Goal: Information Seeking & Learning: Learn about a topic

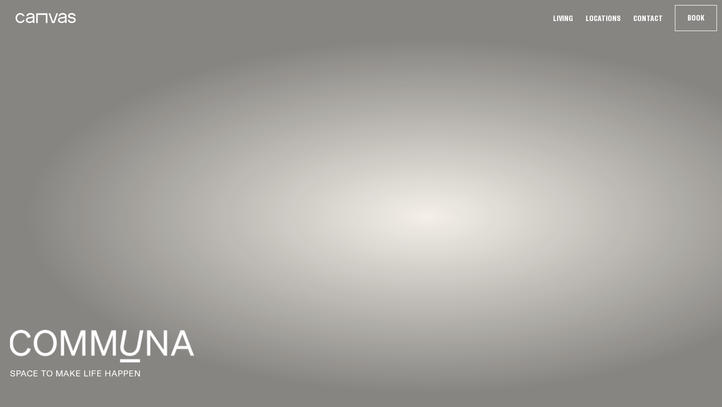
click at [65, 7] on link at bounding box center [41, 18] width 70 height 25
click at [66, 17] on icon at bounding box center [46, 18] width 60 height 10
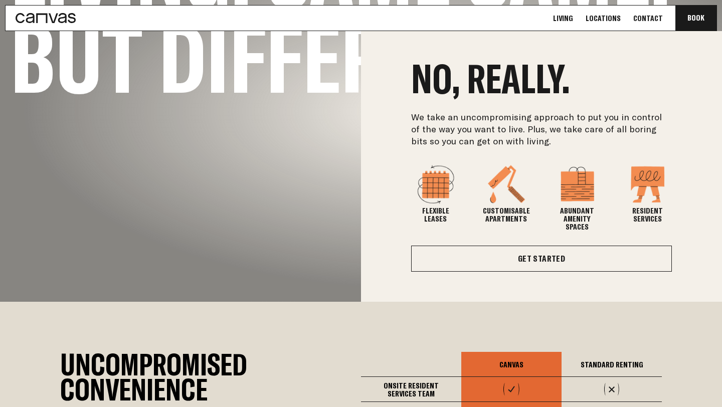
scroll to position [390, 0]
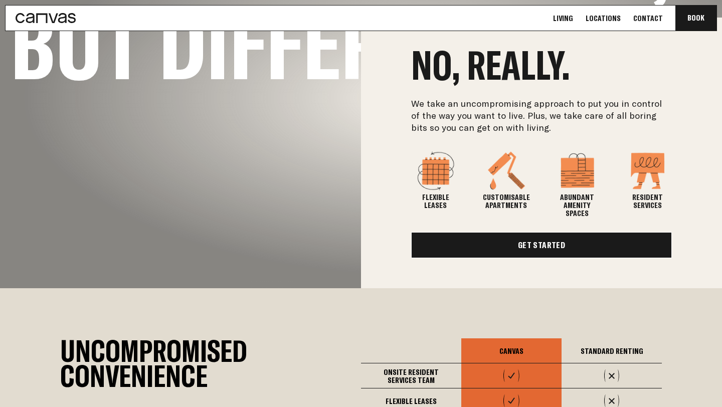
click at [518, 249] on link "Get Started" at bounding box center [541, 245] width 261 height 26
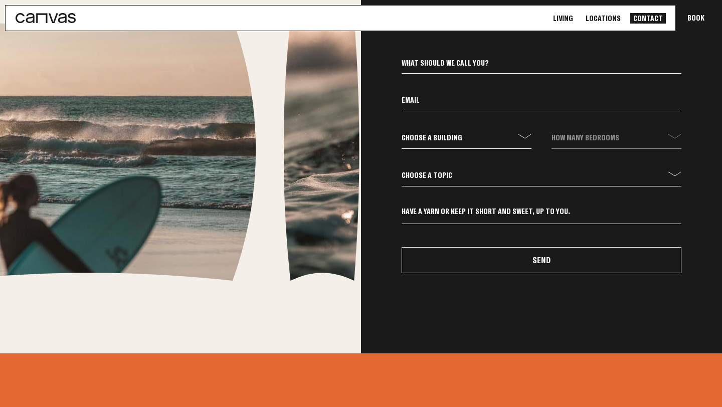
scroll to position [416, 0]
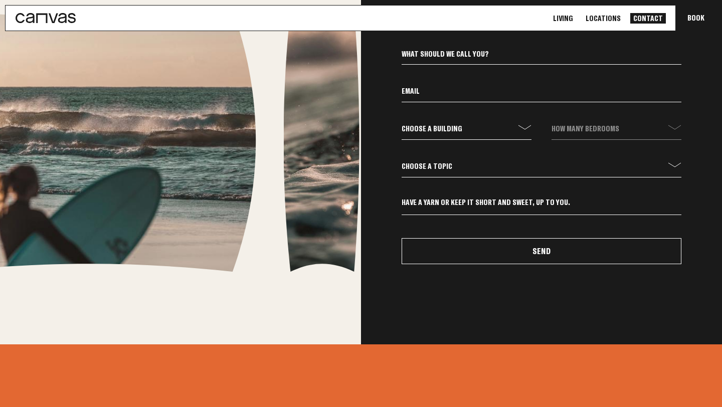
click at [530, 174] on select "Choose a topic General Enquiry Booking Enquiry Other" at bounding box center [542, 168] width 280 height 17
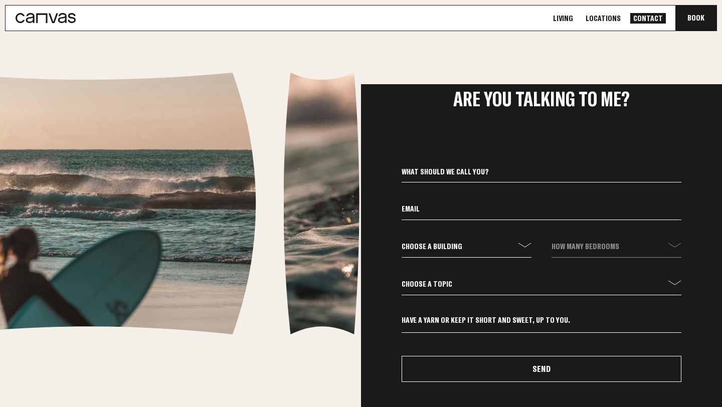
scroll to position [0, 0]
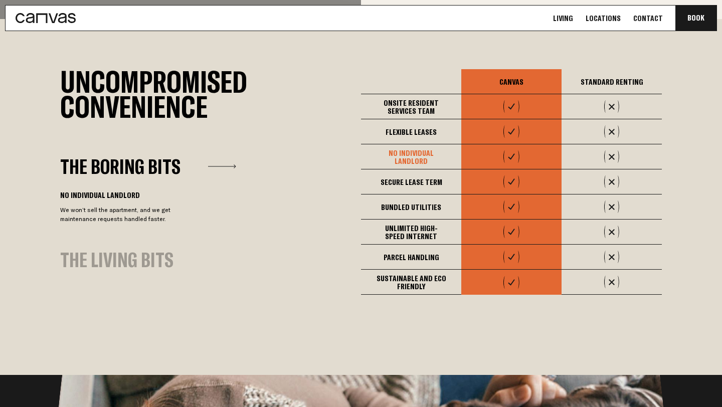
scroll to position [659, 0]
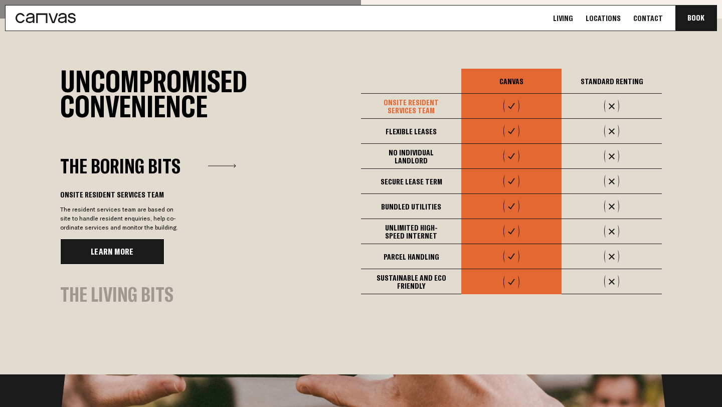
click at [122, 246] on link "Learn More" at bounding box center [112, 252] width 104 height 26
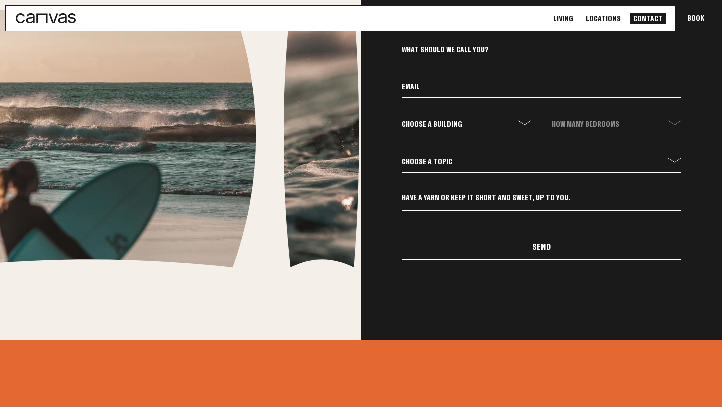
scroll to position [552, 0]
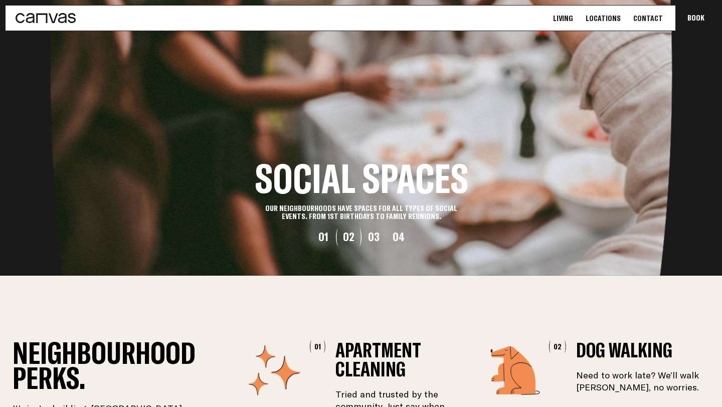
scroll to position [1153, 0]
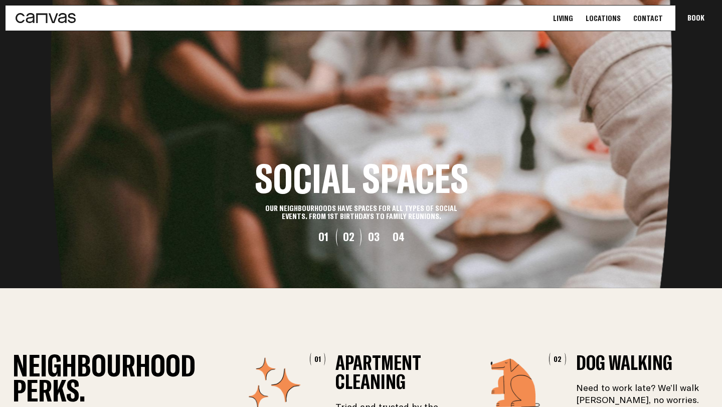
click at [372, 238] on button "03" at bounding box center [373, 237] width 25 height 12
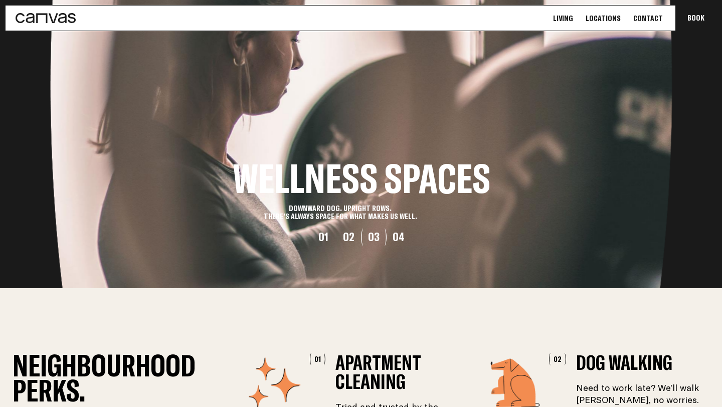
click at [390, 238] on button "04" at bounding box center [398, 237] width 25 height 12
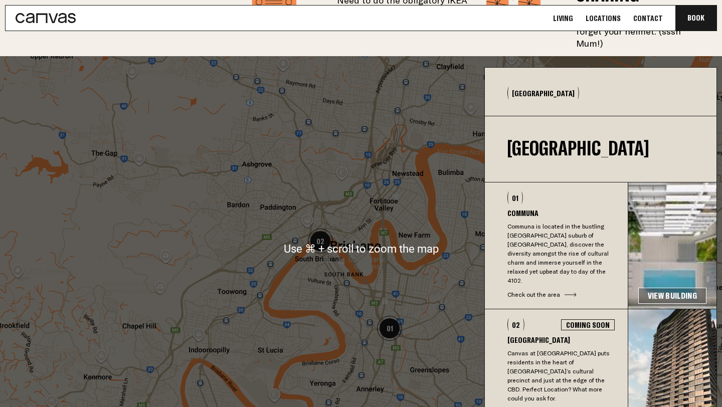
scroll to position [1797, 0]
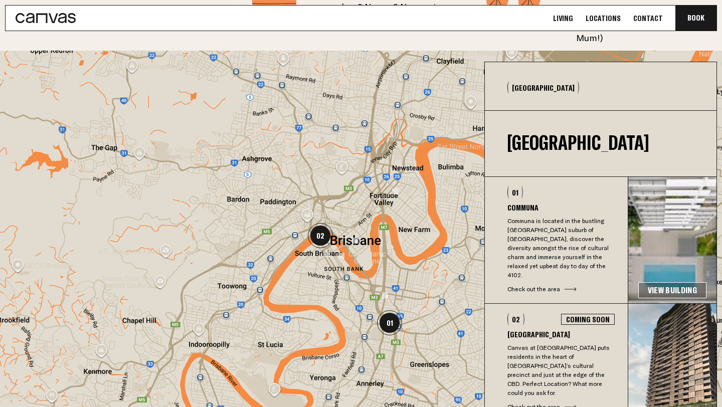
click at [540, 276] on button "01 Communa Communa is located in the bustling [GEOGRAPHIC_DATA] suburb of [GEOG…" at bounding box center [556, 240] width 143 height 126
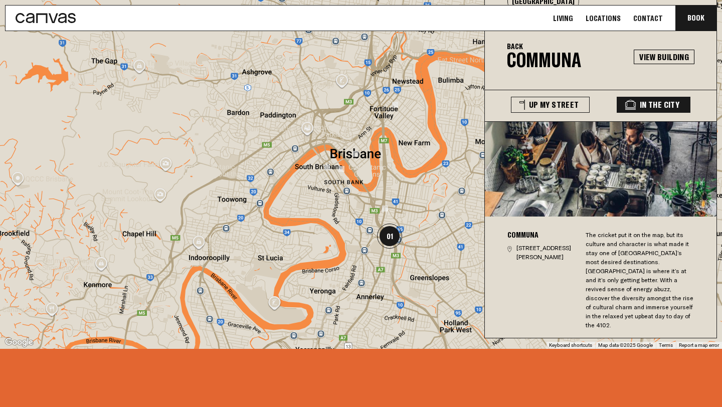
scroll to position [1887, 0]
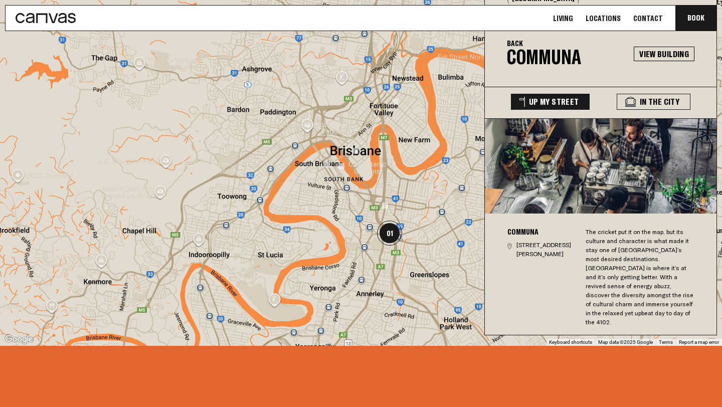
click at [536, 94] on button "Up My Street" at bounding box center [550, 102] width 79 height 16
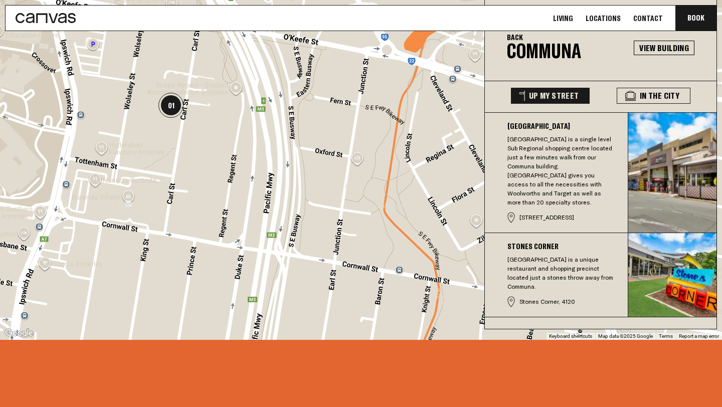
scroll to position [1895, 0]
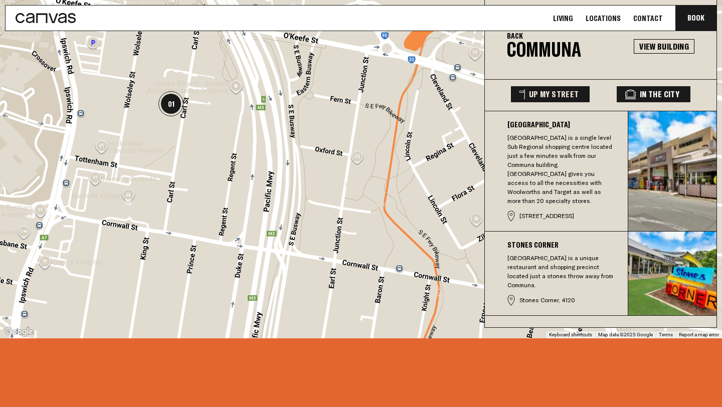
click at [635, 89] on icon at bounding box center [630, 94] width 11 height 10
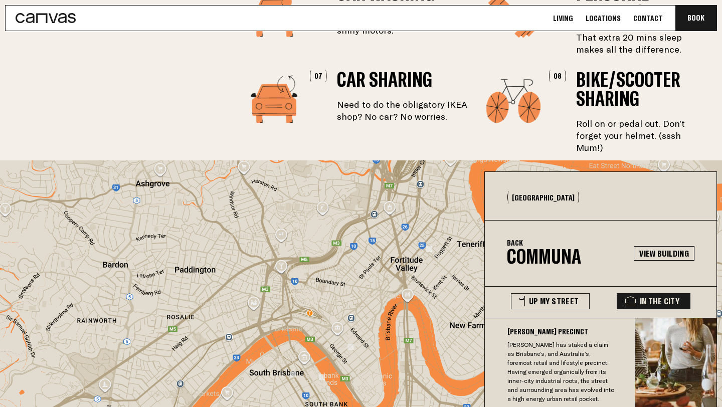
scroll to position [1686, 0]
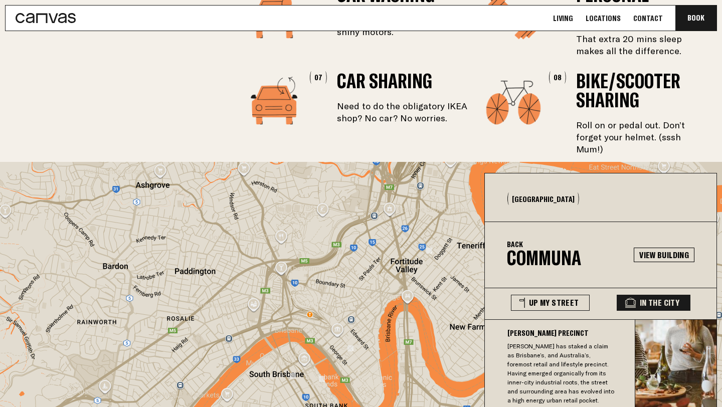
click at [520, 251] on div "Back Communa" at bounding box center [570, 253] width 127 height 31
click at [516, 241] on button "Back" at bounding box center [515, 244] width 16 height 8
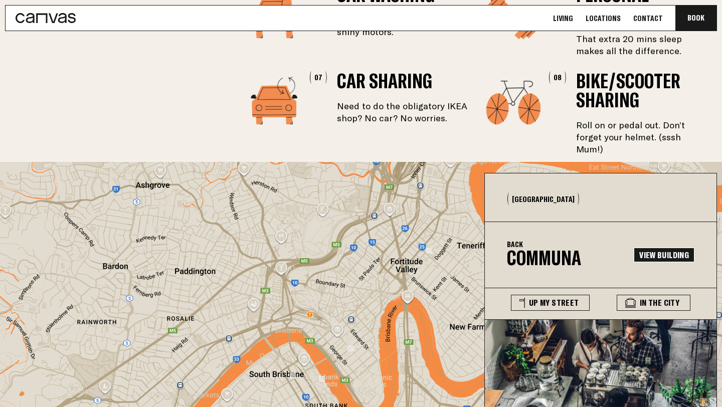
click at [687, 253] on link "View Building" at bounding box center [664, 255] width 61 height 15
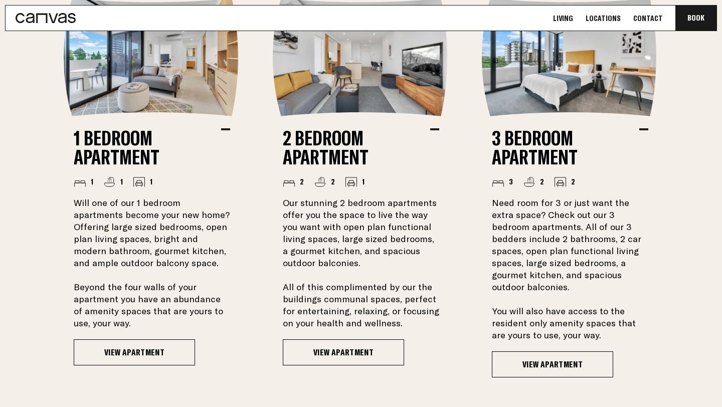
scroll to position [779, 0]
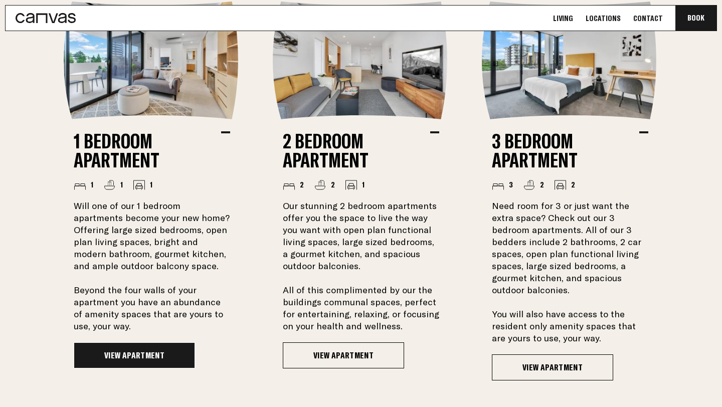
click at [132, 359] on link "View Apartment" at bounding box center [134, 355] width 121 height 26
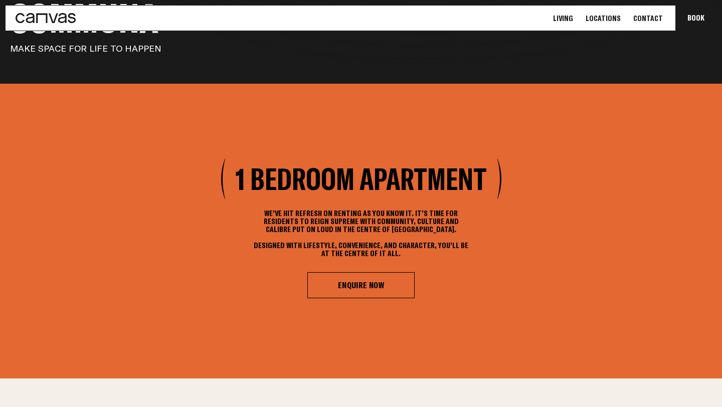
scroll to position [324, 0]
